Goal: Book appointment/travel/reservation

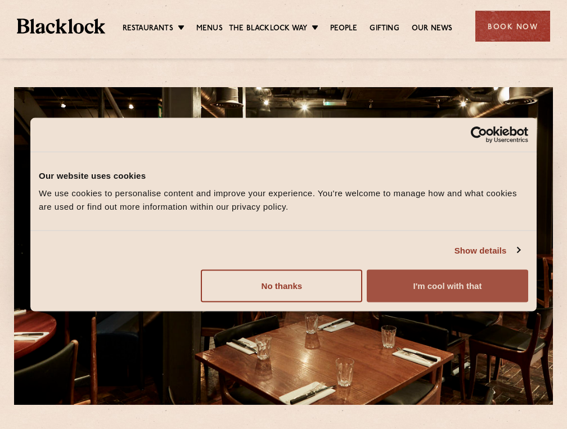
click at [431, 274] on button "I'm cool with that" at bounding box center [447, 286] width 161 height 33
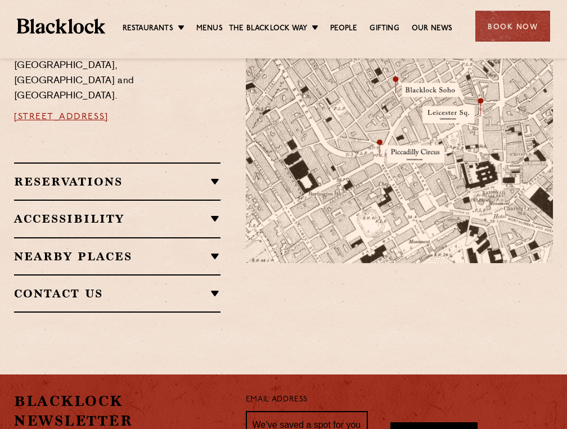
scroll to position [760, 0]
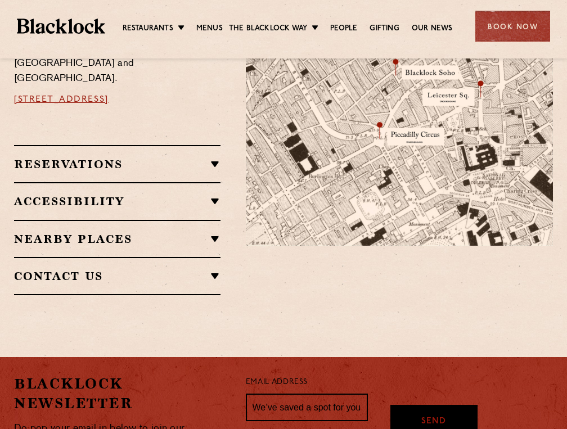
click at [179, 161] on h2 "Reservations" at bounding box center [117, 163] width 206 height 13
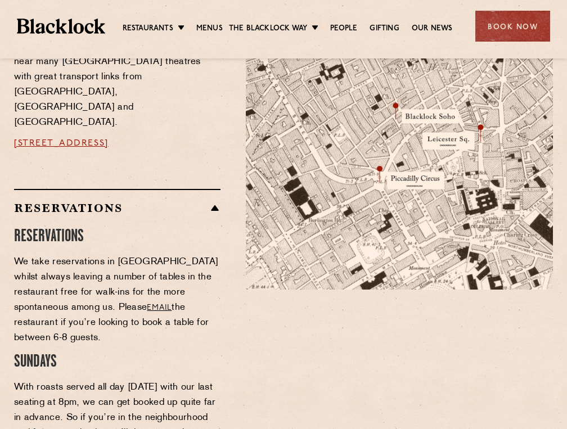
scroll to position [733, 0]
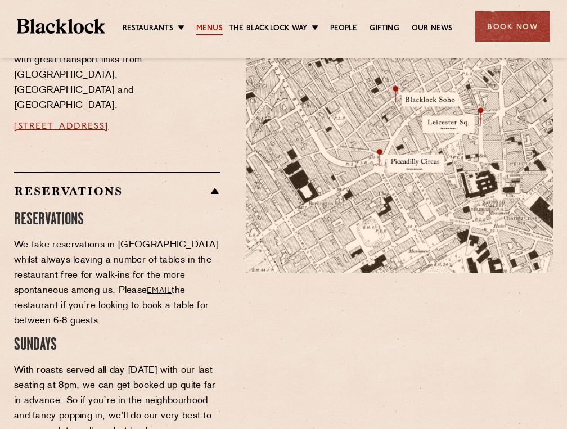
click at [204, 26] on link "Menus" at bounding box center [209, 29] width 26 height 12
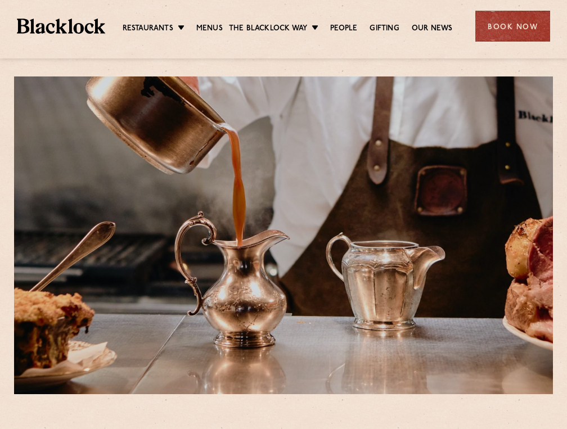
scroll to position [12, 0]
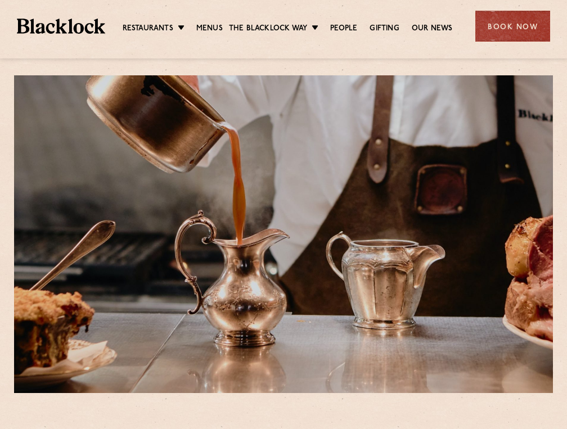
click at [487, 6] on div "Restaurants Soho City Shoreditch Covent Garden Canary Wharf Manchester Birmingh…" at bounding box center [283, 25] width 567 height 50
click at [487, 15] on div "Book Now" at bounding box center [512, 26] width 75 height 31
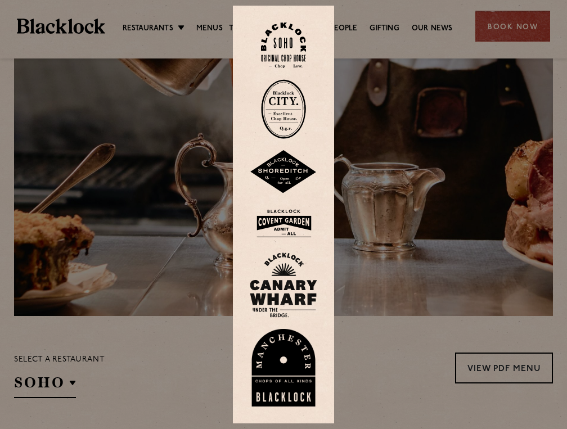
scroll to position [103, 0]
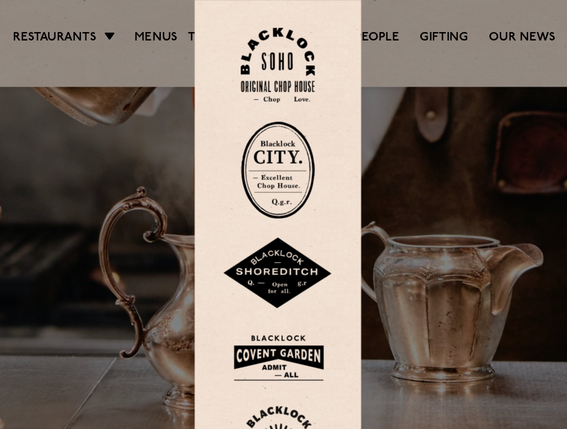
click at [291, 38] on img at bounding box center [283, 45] width 45 height 46
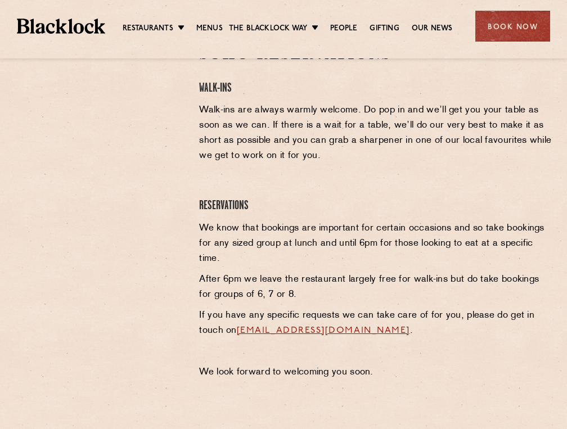
scroll to position [395, 0]
